Goal: Task Accomplishment & Management: Complete application form

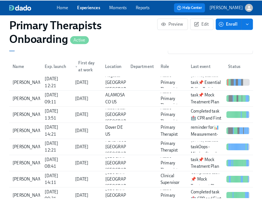
scroll to position [570, 0]
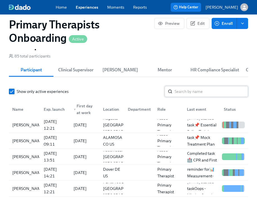
click at [207, 92] on input "search" at bounding box center [212, 91] width 74 height 11
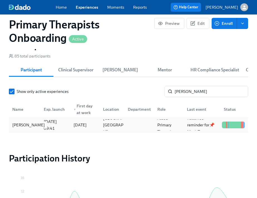
click at [29, 128] on div "Donesha Wright" at bounding box center [28, 125] width 37 height 7
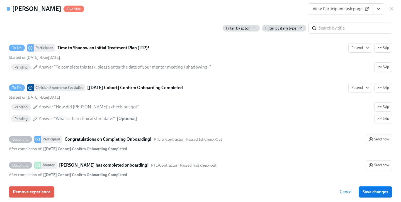
scroll to position [1490, 0]
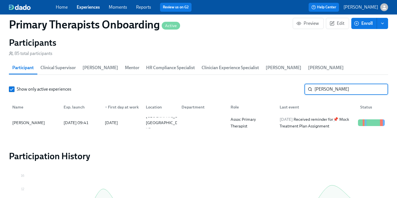
click at [261, 84] on input "donesha" at bounding box center [352, 89] width 74 height 11
type input "d"
type input "byanca"
click at [37, 117] on div "[PERSON_NAME]" at bounding box center [34, 122] width 49 height 11
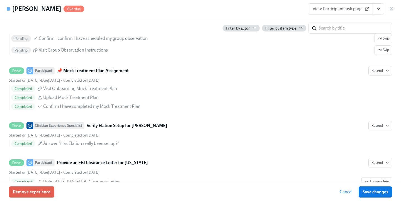
scroll to position [1673, 0]
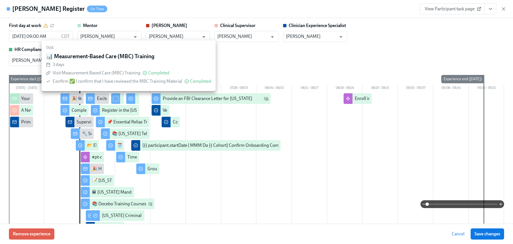
scroll to position [558, 0]
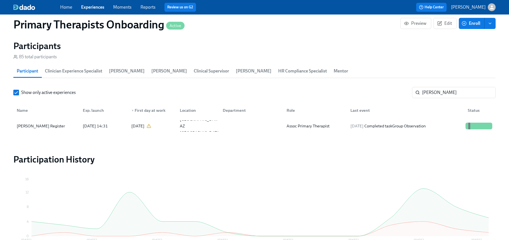
scroll to position [0, 7176]
click at [102, 8] on link "Experiences" at bounding box center [92, 6] width 23 height 5
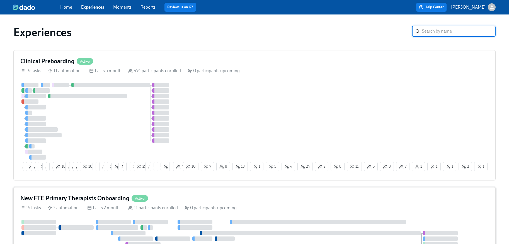
click at [115, 193] on div "New FTE Primary Therapists Onboarding Active 15 tasks 2 automations Lasts 2 mon…" at bounding box center [254, 241] width 482 height 108
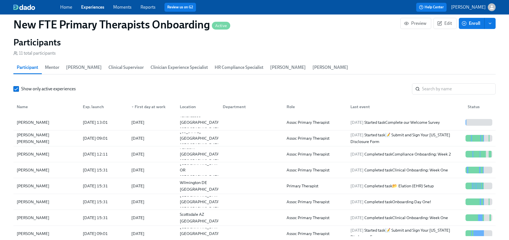
scroll to position [487, 0]
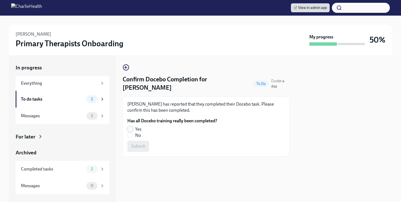
click at [130, 127] on input "Yes" at bounding box center [130, 129] width 5 height 5
radio input "true"
click at [137, 141] on button "Submit" at bounding box center [138, 146] width 22 height 11
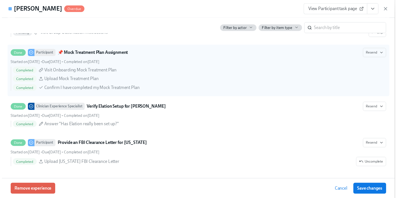
scroll to position [0, 7284]
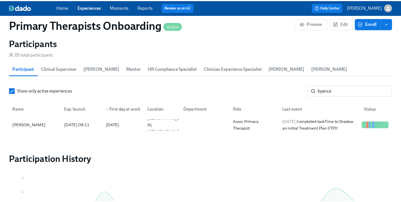
scroll to position [0, 7279]
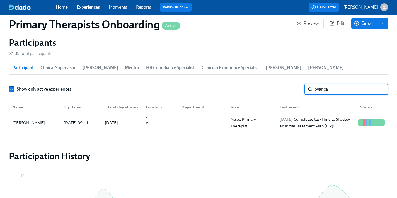
click at [346, 84] on input "byanca" at bounding box center [352, 89] width 74 height 11
click at [332, 84] on input "byanca" at bounding box center [352, 89] width 74 height 11
type input "b"
click at [28, 119] on div "Marcel Hughes 2025/07/14 14:21 2025/07/15 Cincinnati OH US Assoc Primary Therap…" at bounding box center [198, 123] width 379 height 16
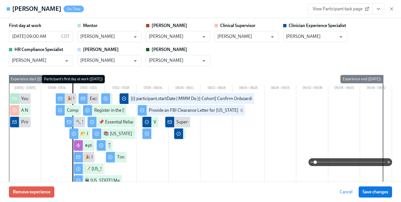
click at [380, 6] on icon "View task page" at bounding box center [379, 9] width 6 height 6
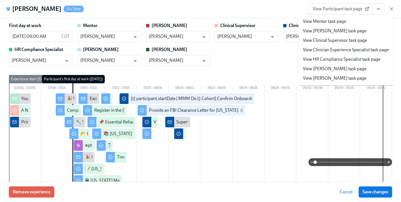
click at [333, 52] on link "View Clinician Experience Specialist task page" at bounding box center [346, 50] width 86 height 6
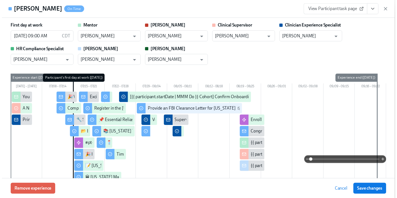
scroll to position [0, 7284]
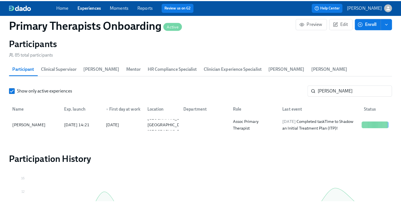
scroll to position [0, 7279]
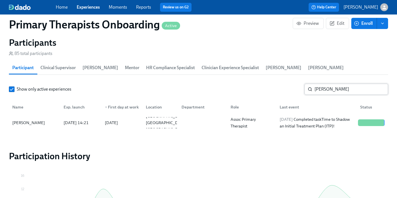
click at [344, 84] on input "marcel h" at bounding box center [352, 89] width 74 height 11
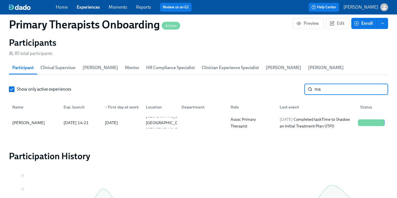
type input "m"
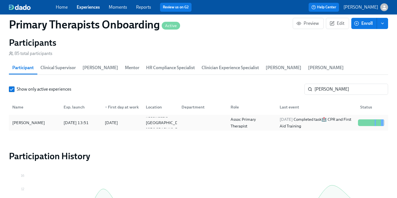
click at [18, 119] on div "Kelli Lumley" at bounding box center [28, 122] width 37 height 7
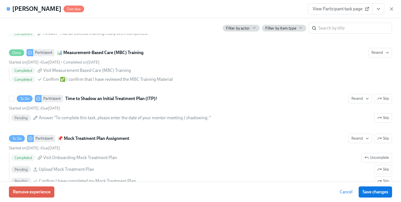
scroll to position [1416, 0]
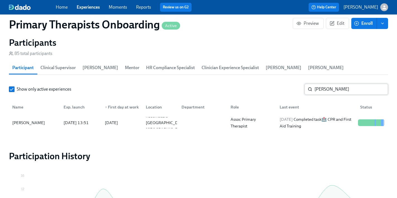
click at [340, 84] on input "Kelli" at bounding box center [352, 89] width 74 height 11
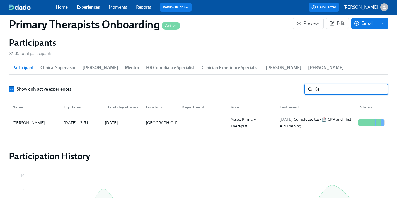
type input "K"
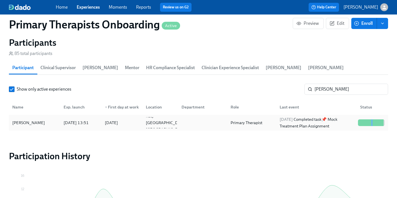
click at [51, 117] on div "Ana Garcia" at bounding box center [34, 122] width 49 height 11
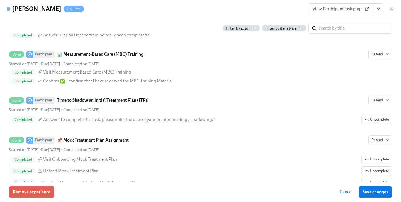
scroll to position [1413, 0]
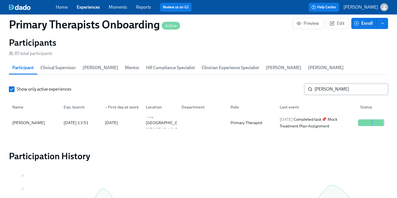
click at [342, 84] on input "ana gar" at bounding box center [352, 89] width 74 height 11
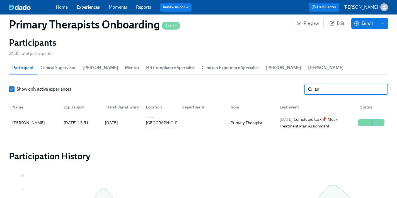
type input "a"
type input "Japera"
click at [30, 119] on div "Japera Barnes" at bounding box center [28, 122] width 37 height 7
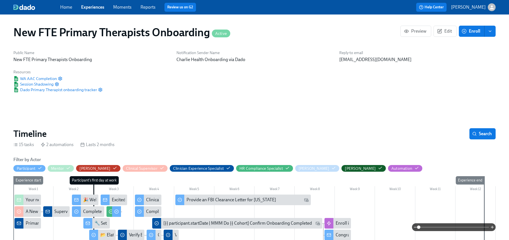
click at [61, 8] on link "Home" at bounding box center [66, 6] width 12 height 5
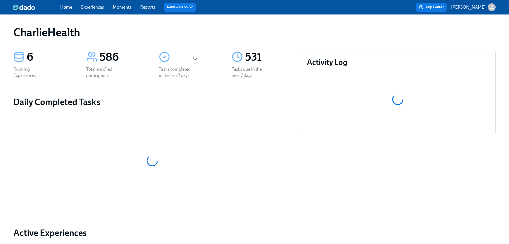
click at [100, 7] on link "Experiences" at bounding box center [92, 6] width 23 height 5
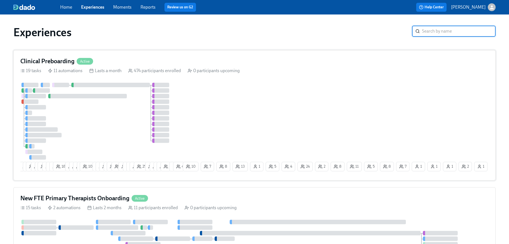
scroll to position [165, 0]
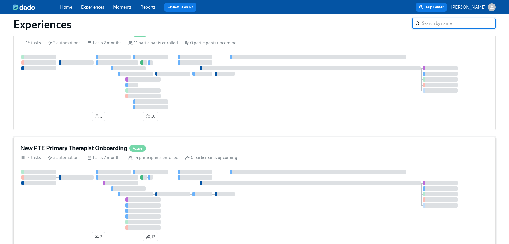
click at [172, 151] on div "New PTE Primary Therapist Onboarding Active" at bounding box center [254, 148] width 469 height 8
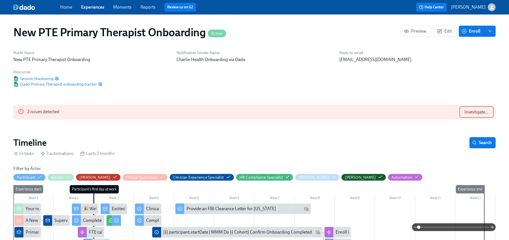
scroll to position [0, 112]
click at [477, 109] on span "Investigate..." at bounding box center [477, 112] width 24 height 6
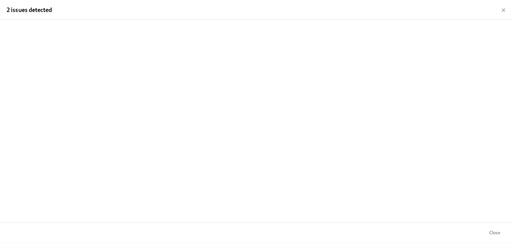
scroll to position [0, 791]
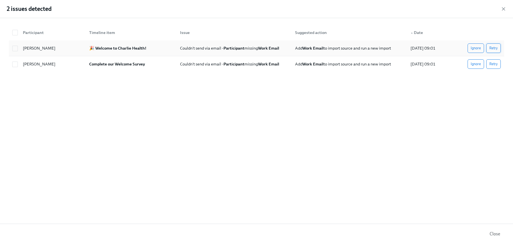
click at [497, 48] on span "Retry" at bounding box center [494, 48] width 8 height 6
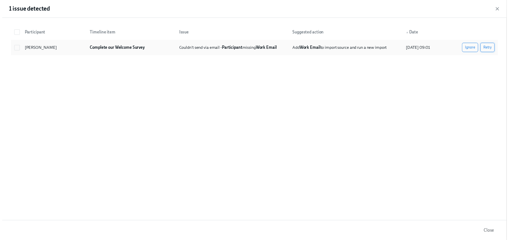
scroll to position [0, 1099]
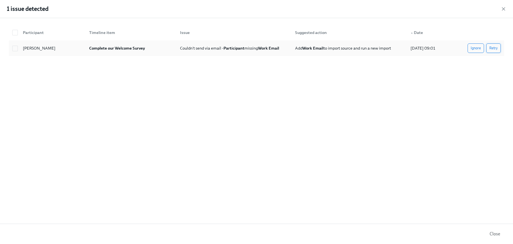
click at [494, 49] on span "Retry" at bounding box center [494, 48] width 8 height 6
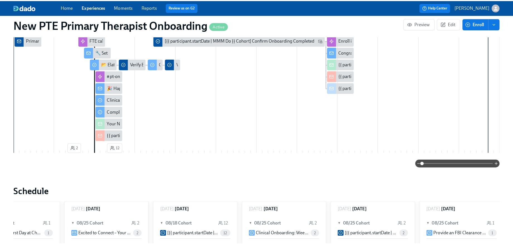
scroll to position [173, 0]
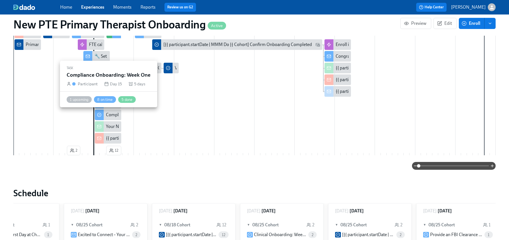
click at [101, 116] on circle at bounding box center [100, 115] width 4 height 4
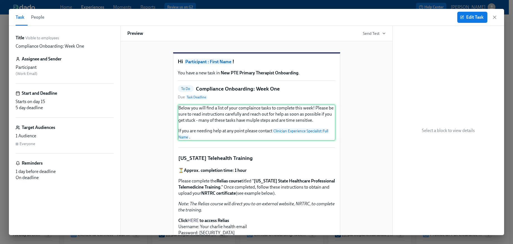
click at [307, 127] on div "Below you will find a list of your complaince tasks to complete this week! Plea…" at bounding box center [257, 123] width 158 height 36
click at [306, 128] on div "Below you will find a list of your complaince tasks to complete this week! Plea…" at bounding box center [257, 123] width 158 height 36
click at [468, 20] on span "Edit Task" at bounding box center [473, 18] width 22 height 6
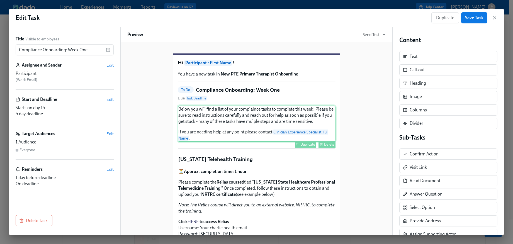
click at [317, 127] on div "Below you will find a list of your complaince tasks to complete this week! Plea…" at bounding box center [257, 124] width 158 height 36
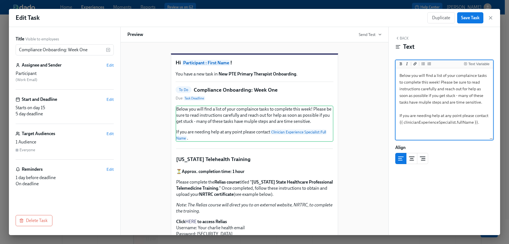
click at [485, 104] on textarea "Below you will find a list of your complaince tasks to complete this week! Plea…" at bounding box center [444, 104] width 95 height 70
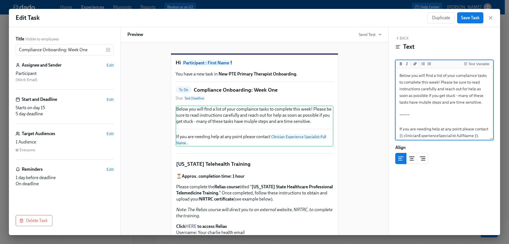
scroll to position [1, 0]
click at [405, 123] on textarea "Below you will find a list of your complaince tasks to complete this week! Plea…" at bounding box center [444, 105] width 95 height 73
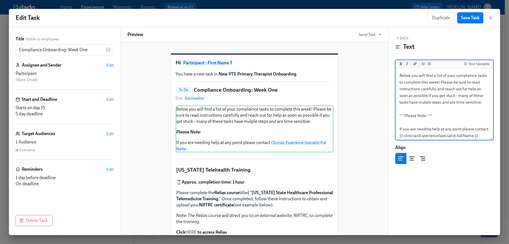
click at [440, 120] on textarea "Below you will find a list of your complaince tasks to complete this week! Plea…" at bounding box center [444, 105] width 95 height 73
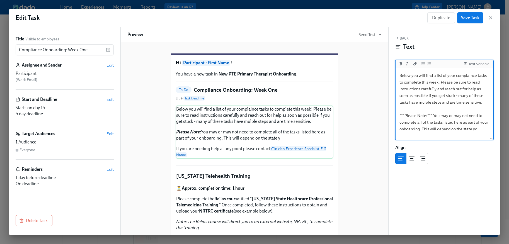
scroll to position [6, 0]
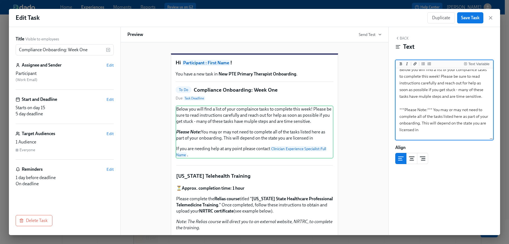
click at [482, 130] on textarea "Below you will find a list of your complaince tasks to complete this week! Plea…" at bounding box center [444, 110] width 95 height 93
click at [471, 135] on textarea "Below you will find a list of your complaince tasks to complete this week! Plea…" at bounding box center [444, 110] width 95 height 93
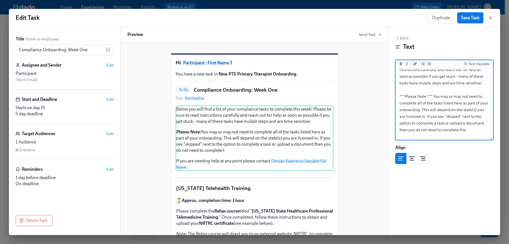
scroll to position [26, 0]
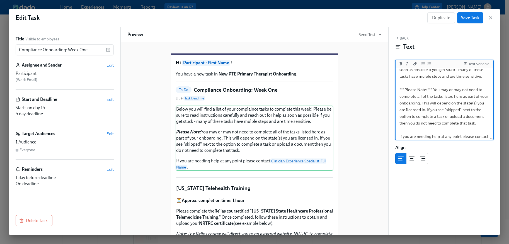
drag, startPoint x: 420, startPoint y: 136, endPoint x: 399, endPoint y: 94, distance: 47.0
click at [399, 94] on textarea "Below you will find a list of your complaince tasks to complete this week! Plea…" at bounding box center [444, 97] width 95 height 106
type textarea "Below you will find a list of your complaince tasks to complete this week! Plea…"
click at [469, 18] on span "Save Task" at bounding box center [470, 18] width 18 height 6
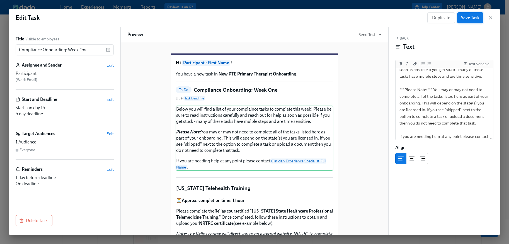
click at [474, 16] on span "Save Task" at bounding box center [470, 18] width 18 height 6
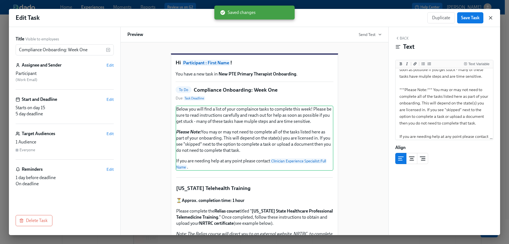
click at [492, 17] on icon "button" at bounding box center [490, 17] width 3 height 3
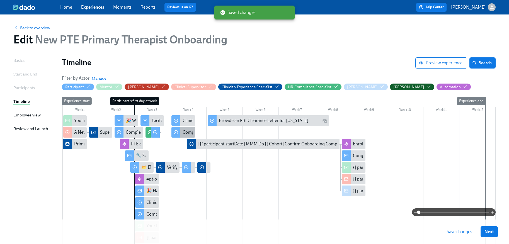
click at [177, 135] on div at bounding box center [176, 132] width 9 height 11
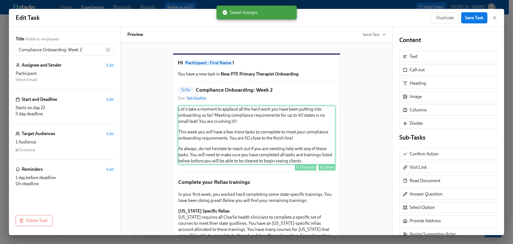
click at [218, 147] on div "Let's take a moment to applaud all the hard work you have been putting into onb…" at bounding box center [257, 135] width 158 height 59
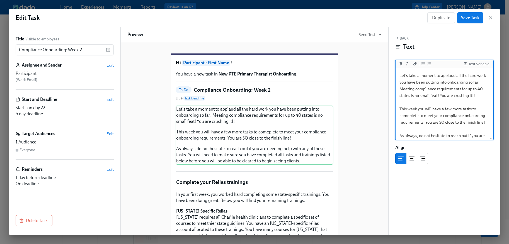
click at [485, 123] on textarea "Let's take a moment to applaud all the hard work you have been putting into onb…" at bounding box center [444, 118] width 95 height 99
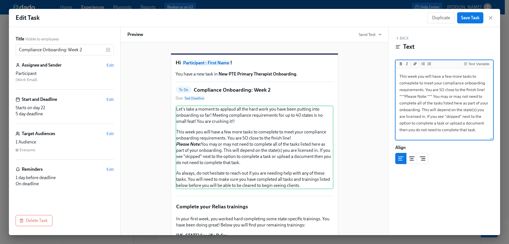
click at [399, 96] on textarea "Let's take a moment to applaud all the hard work you have been putting into onb…" at bounding box center [444, 106] width 95 height 139
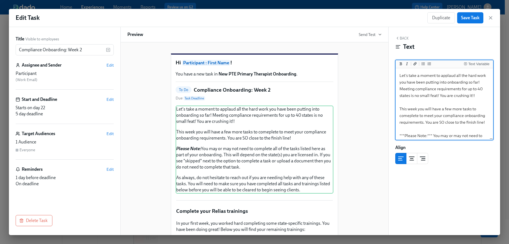
scroll to position [0, 0]
drag, startPoint x: 445, startPoint y: 96, endPoint x: 406, endPoint y: 88, distance: 39.2
click at [406, 88] on textarea "Let's take a moment to applaud all the hard work you have been putting into onb…" at bounding box center [444, 142] width 95 height 146
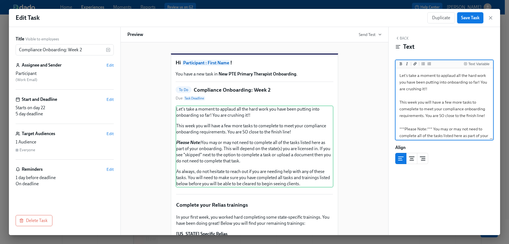
type textarea "Let's take a moment to applaud all the hard work you have been putting into onb…"
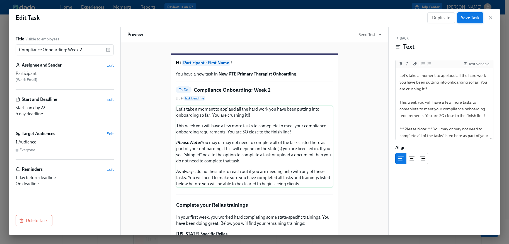
click at [469, 20] on span "Save Task" at bounding box center [470, 18] width 18 height 6
click at [491, 17] on icon "button" at bounding box center [491, 18] width 6 height 6
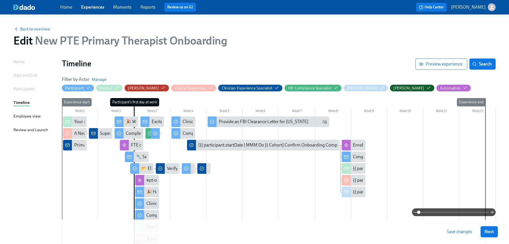
click at [462, 235] on button "Save changes" at bounding box center [459, 231] width 33 height 11
click at [461, 232] on span "Save changes" at bounding box center [459, 232] width 25 height 6
click at [494, 233] on span "Next" at bounding box center [489, 232] width 9 height 6
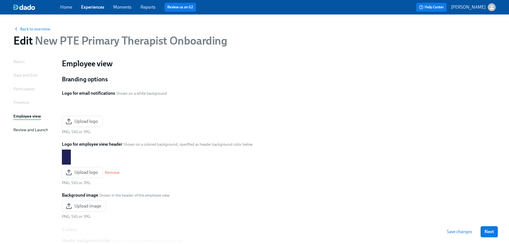
click at [462, 235] on span "Save changes" at bounding box center [459, 232] width 25 height 6
click at [492, 233] on span "Next" at bounding box center [489, 232] width 9 height 6
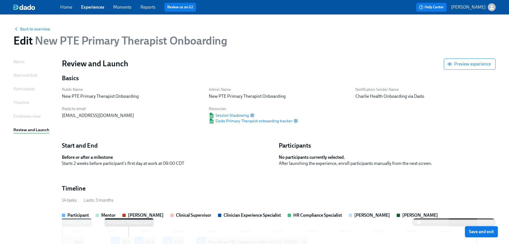
click at [481, 234] on span "Save and exit" at bounding box center [481, 232] width 25 height 6
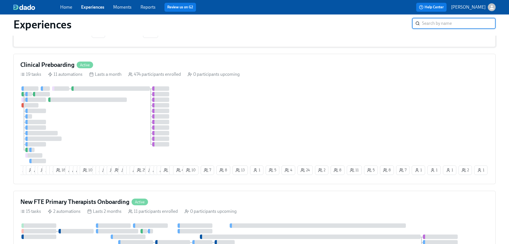
scroll to position [102, 0]
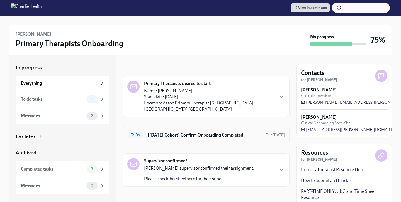
click at [180, 132] on h6 "[[DATE] Cohort] Confirm Onboarding Completed" at bounding box center [205, 135] width 114 height 6
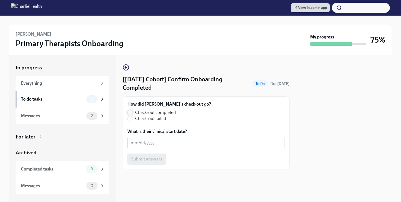
click at [131, 114] on input "Check-out completed" at bounding box center [130, 112] width 5 height 5
radio input "true"
click at [140, 146] on textarea "What is their clinical start date?" at bounding box center [206, 143] width 151 height 7
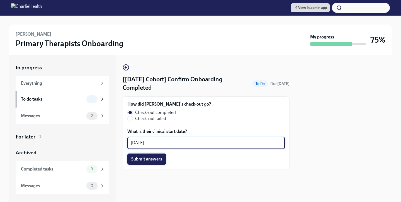
type textarea "[DATE]"
click at [160, 163] on button "Submit answers" at bounding box center [146, 159] width 39 height 11
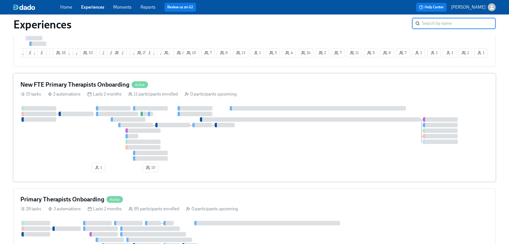
scroll to position [244, 0]
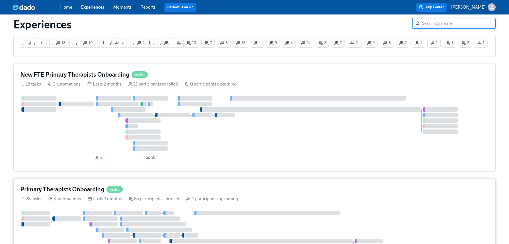
click at [151, 188] on div "Primary Therapists Onboarding Active" at bounding box center [254, 189] width 469 height 8
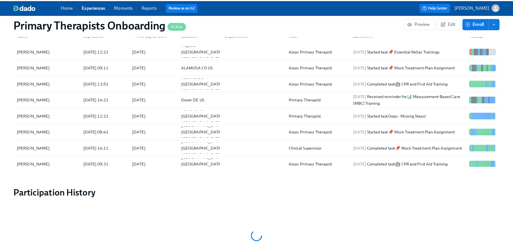
scroll to position [495, 0]
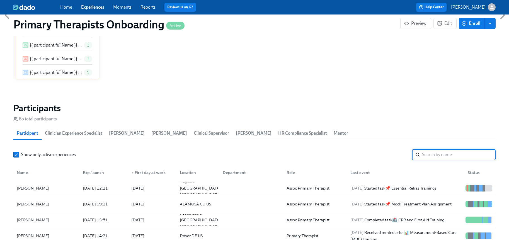
click at [445, 154] on input "search" at bounding box center [459, 154] width 74 height 11
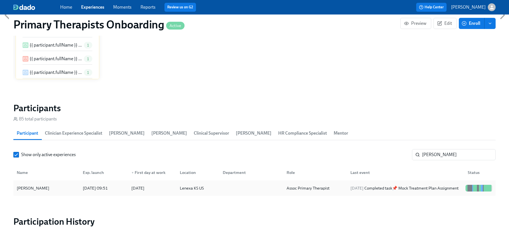
click at [40, 187] on div "Delaney Kemp" at bounding box center [33, 188] width 37 height 7
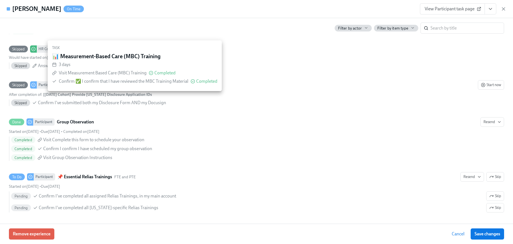
scroll to position [1127, 0]
click at [155, 30] on div "Filter by actor Filter by item type ​" at bounding box center [257, 26] width 496 height 16
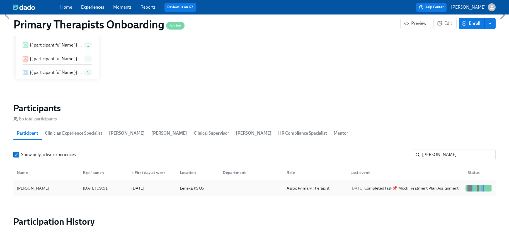
click at [44, 191] on div "Delaney Kemp" at bounding box center [33, 188] width 37 height 7
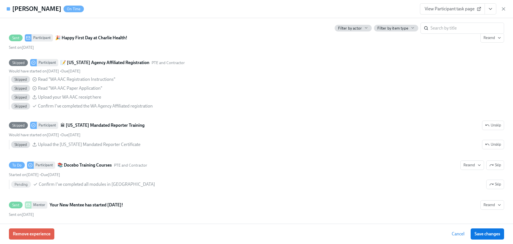
scroll to position [598, 0]
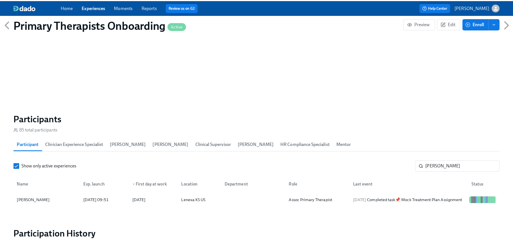
scroll to position [469, 0]
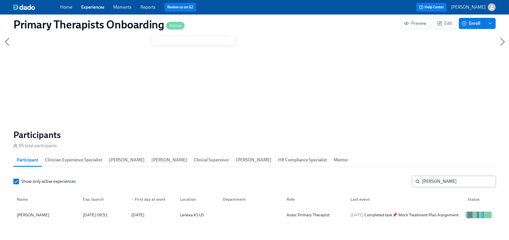
click at [459, 184] on input "delaney" at bounding box center [459, 181] width 74 height 11
type input "d"
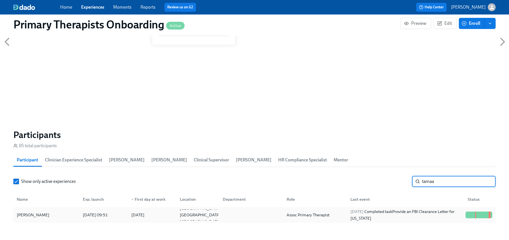
type input "tamaa"
click at [44, 214] on div "Tamaa Cassey" at bounding box center [33, 215] width 37 height 7
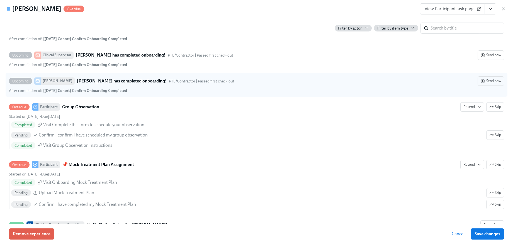
scroll to position [1521, 0]
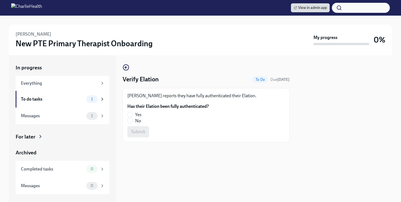
click at [131, 112] on label "Yes" at bounding box center [165, 115] width 77 height 6
click at [131, 112] on input "Yes" at bounding box center [130, 114] width 5 height 5
radio input "true"
click at [136, 134] on span "Submit" at bounding box center [138, 132] width 14 height 6
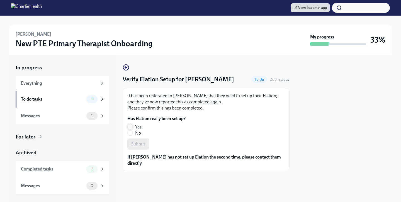
click at [132, 127] on input "Yes" at bounding box center [130, 126] width 5 height 5
radio input "true"
click at [143, 146] on span "Submit" at bounding box center [138, 144] width 14 height 6
